Goal: Task Accomplishment & Management: Use online tool/utility

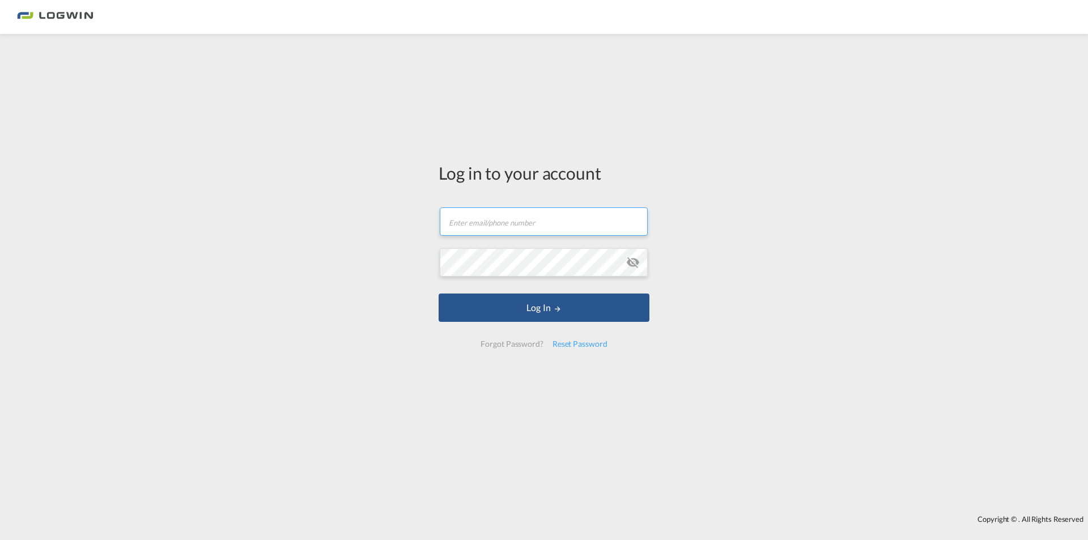
click at [528, 226] on input "text" at bounding box center [544, 221] width 208 height 28
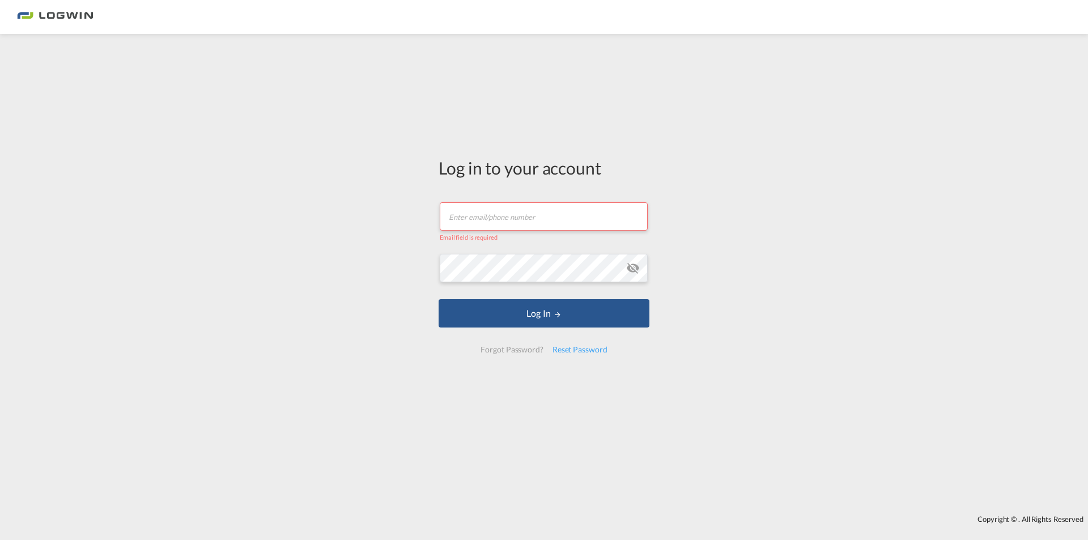
click at [536, 216] on input "text" at bounding box center [544, 216] width 208 height 28
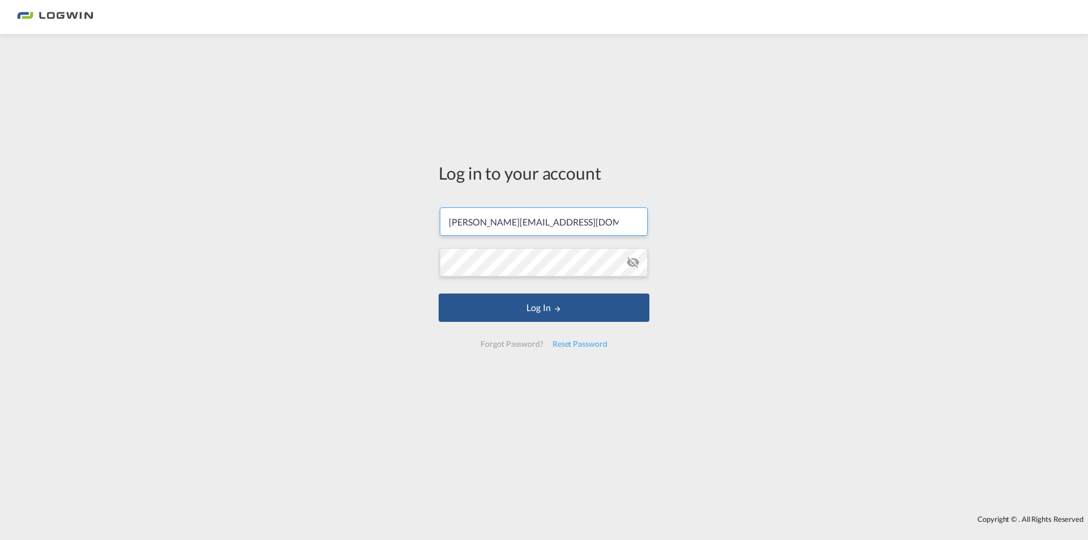
type input "[PERSON_NAME][EMAIL_ADDRESS][DOMAIN_NAME]"
click at [439, 294] on button "Log In" at bounding box center [544, 308] width 211 height 28
